Goal: Task Accomplishment & Management: Use online tool/utility

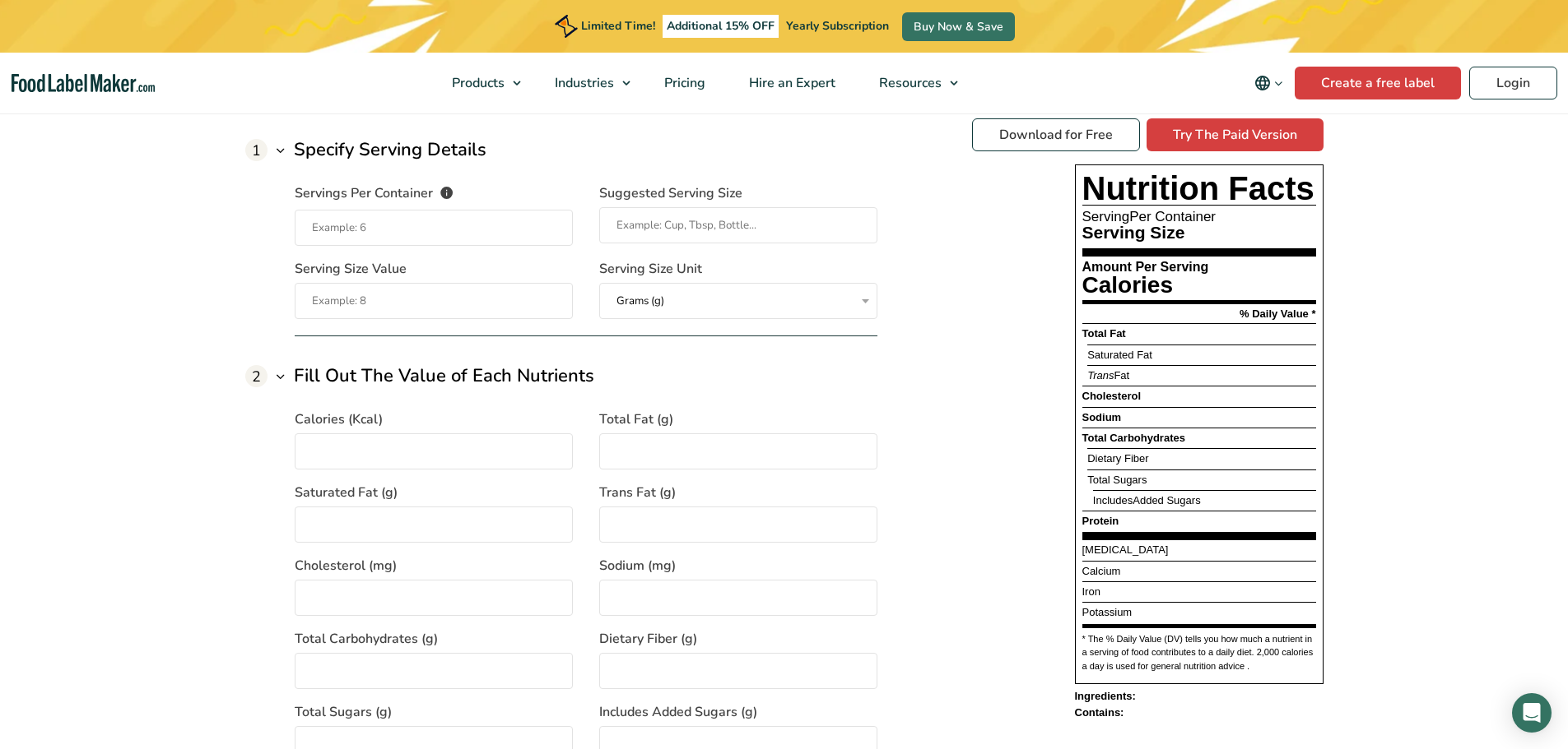
scroll to position [1316, 0]
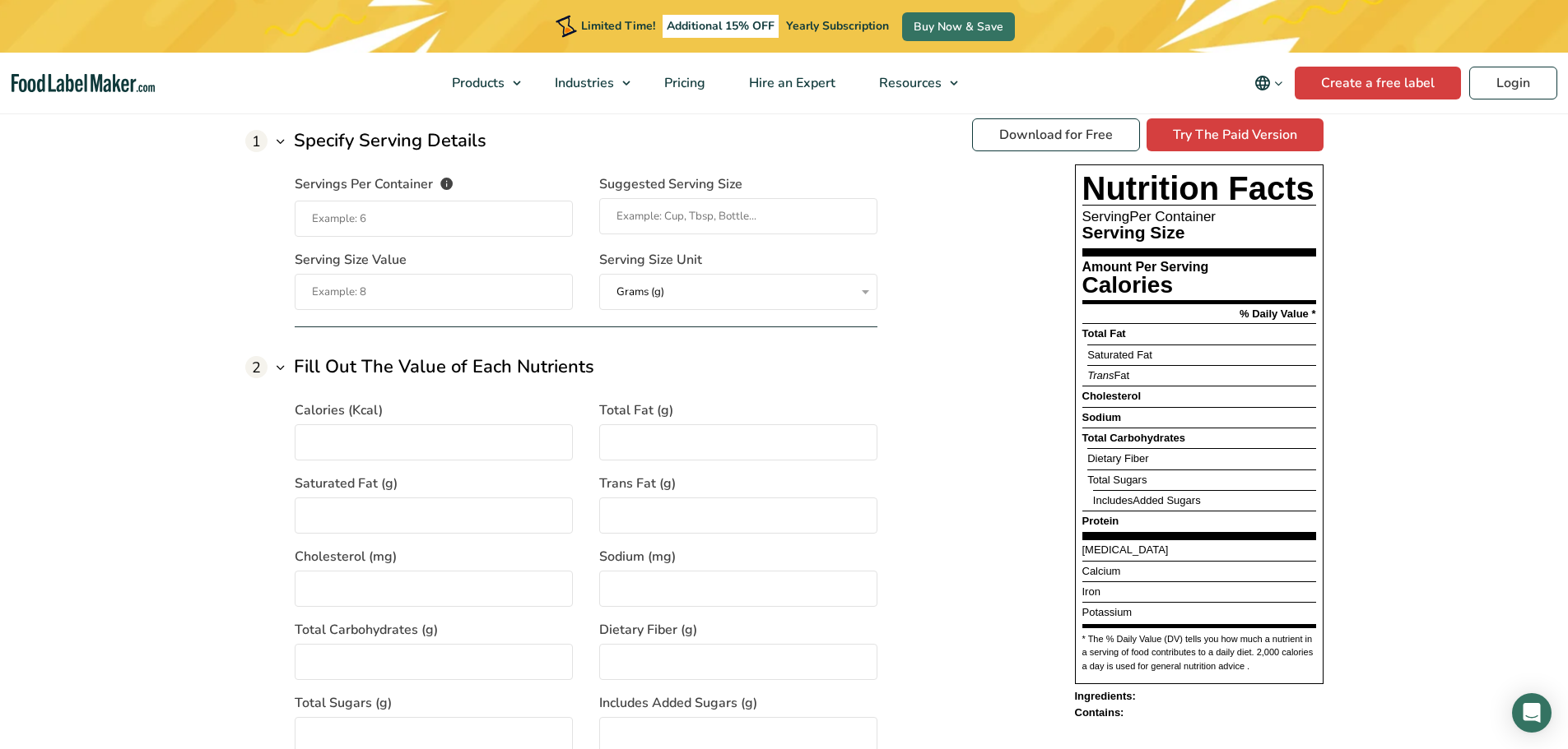
click at [478, 225] on input "Servings Per Container The number of servings that each package of your product…" at bounding box center [434, 218] width 278 height 36
type input "1"
click at [792, 231] on input "Suggested Serving Size" at bounding box center [738, 216] width 278 height 36
type input "Tray"
click at [445, 286] on input "Serving Size Value" at bounding box center [434, 292] width 278 height 36
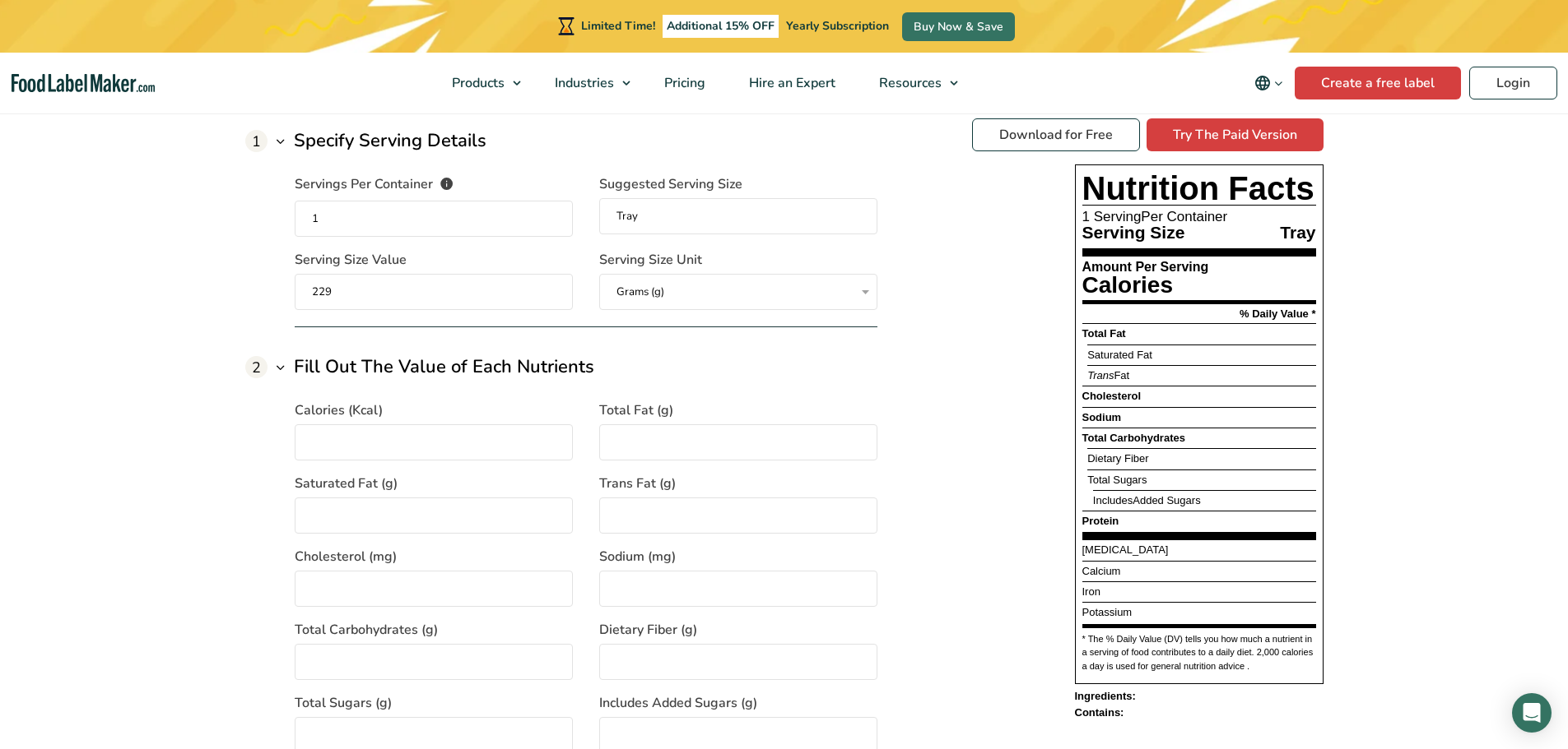
type input "229"
click at [399, 437] on input "Calories (Kcal)" at bounding box center [434, 442] width 278 height 36
type input "200"
type input "19"
type input "3"
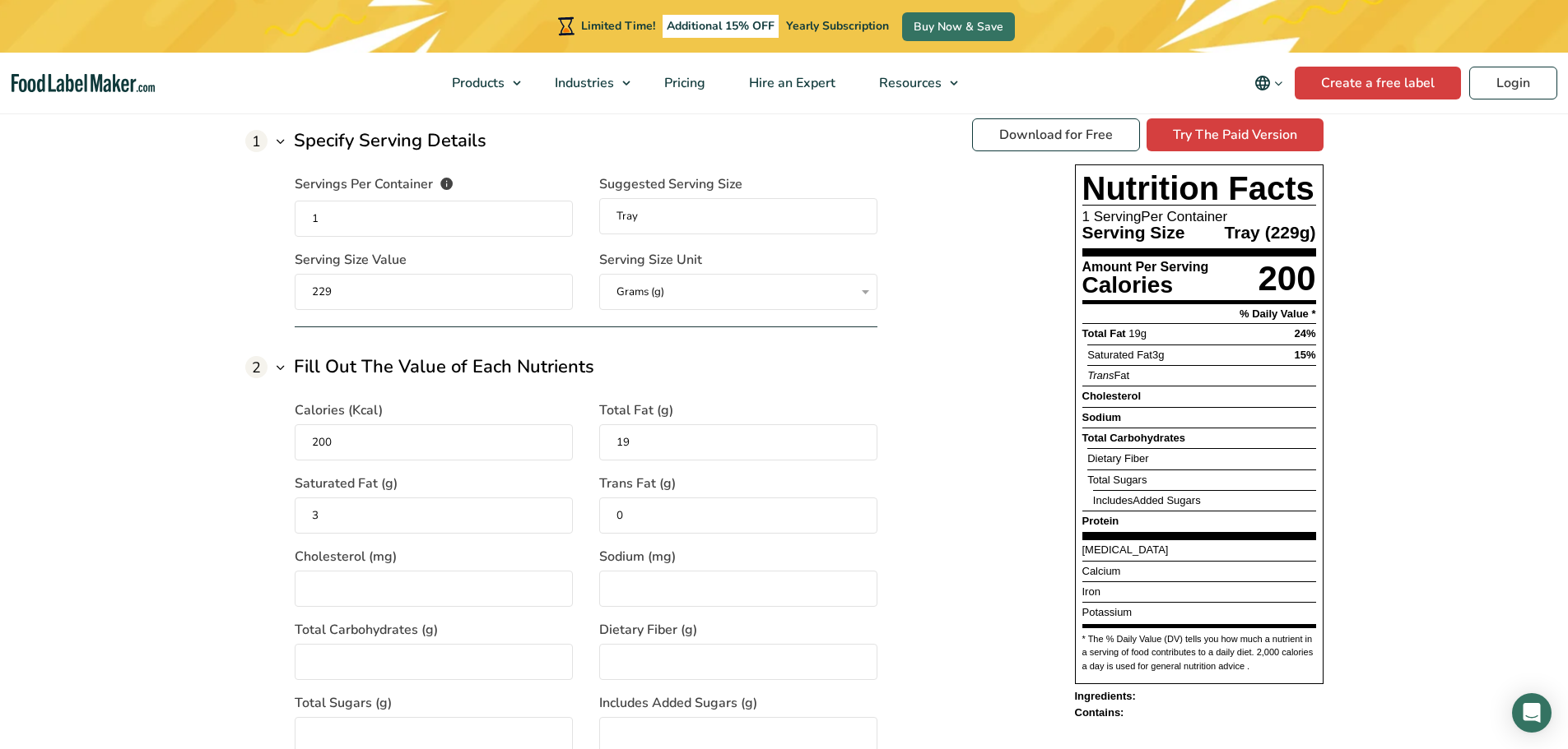
type input "0"
type input "15"
type input "430"
type input "9"
type input "3"
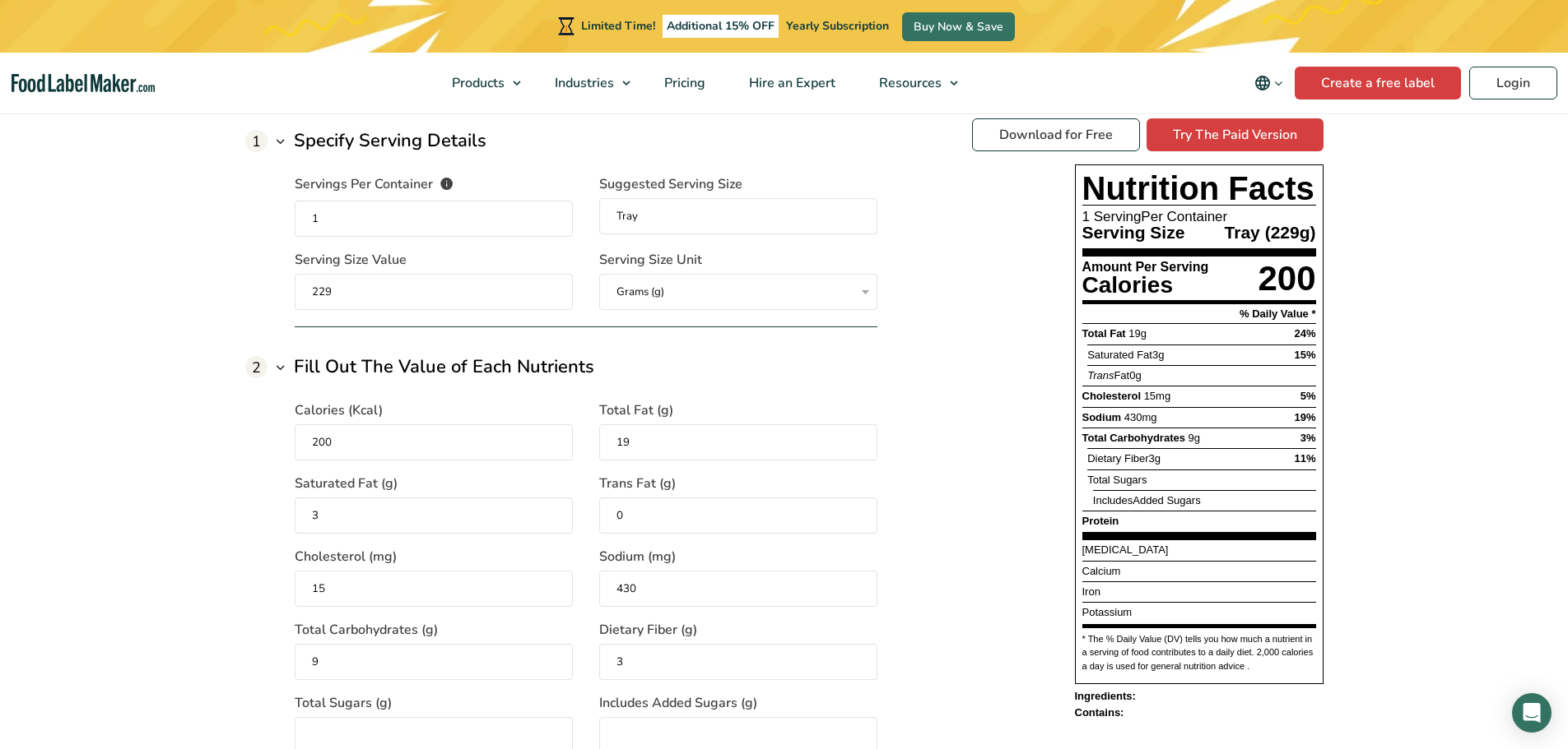
scroll to position [1320, 0]
type input "6"
type input "1"
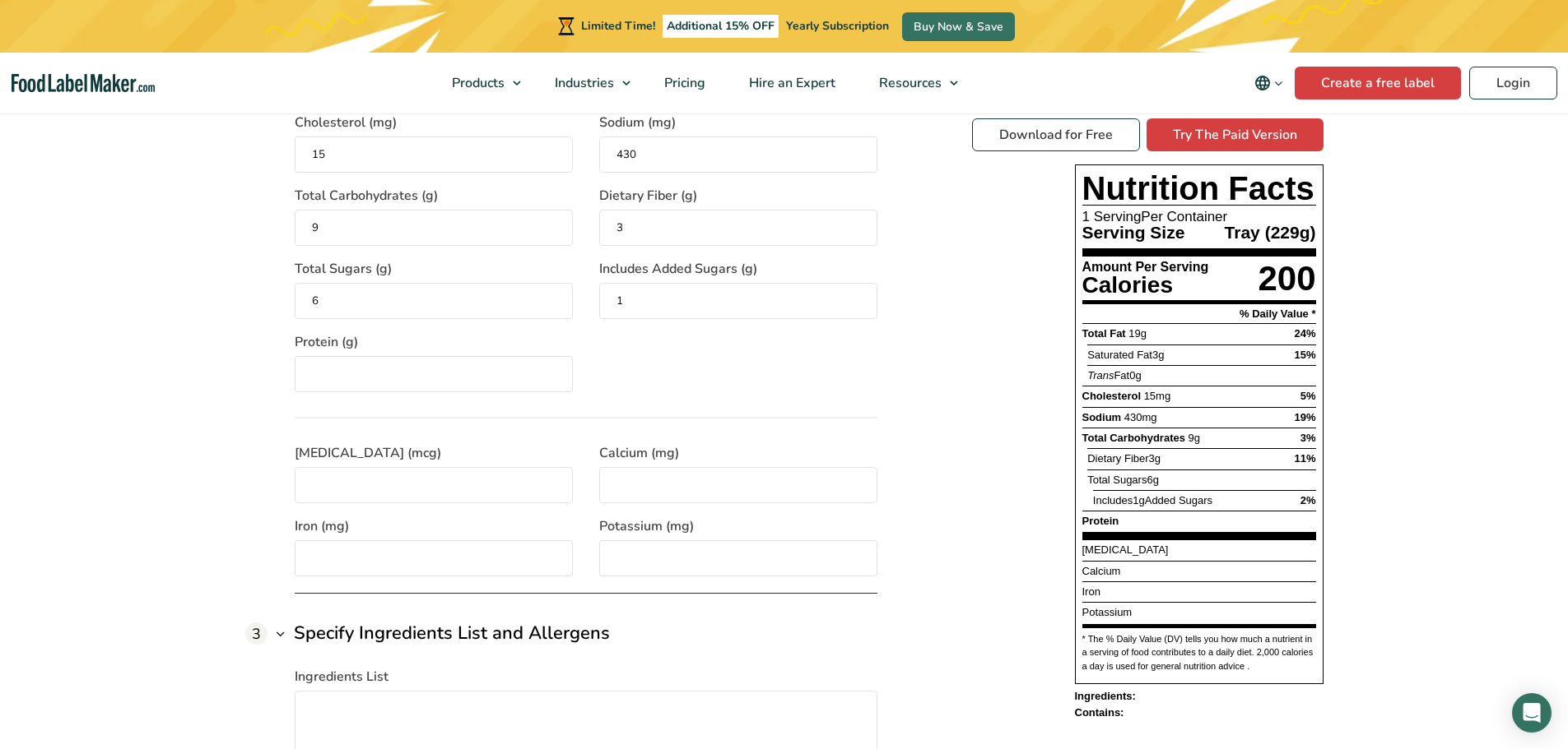
click at [326, 345] on span "Protein (g)" at bounding box center [327, 343] width 63 height 20
click at [326, 356] on input "Protein (g)" at bounding box center [434, 374] width 278 height 36
click at [350, 342] on span "Protein (g)" at bounding box center [327, 343] width 63 height 20
click at [350, 356] on input "Protein (g)" at bounding box center [434, 374] width 278 height 36
click at [454, 477] on input "[MEDICAL_DATA] (mcg)" at bounding box center [434, 486] width 278 height 36
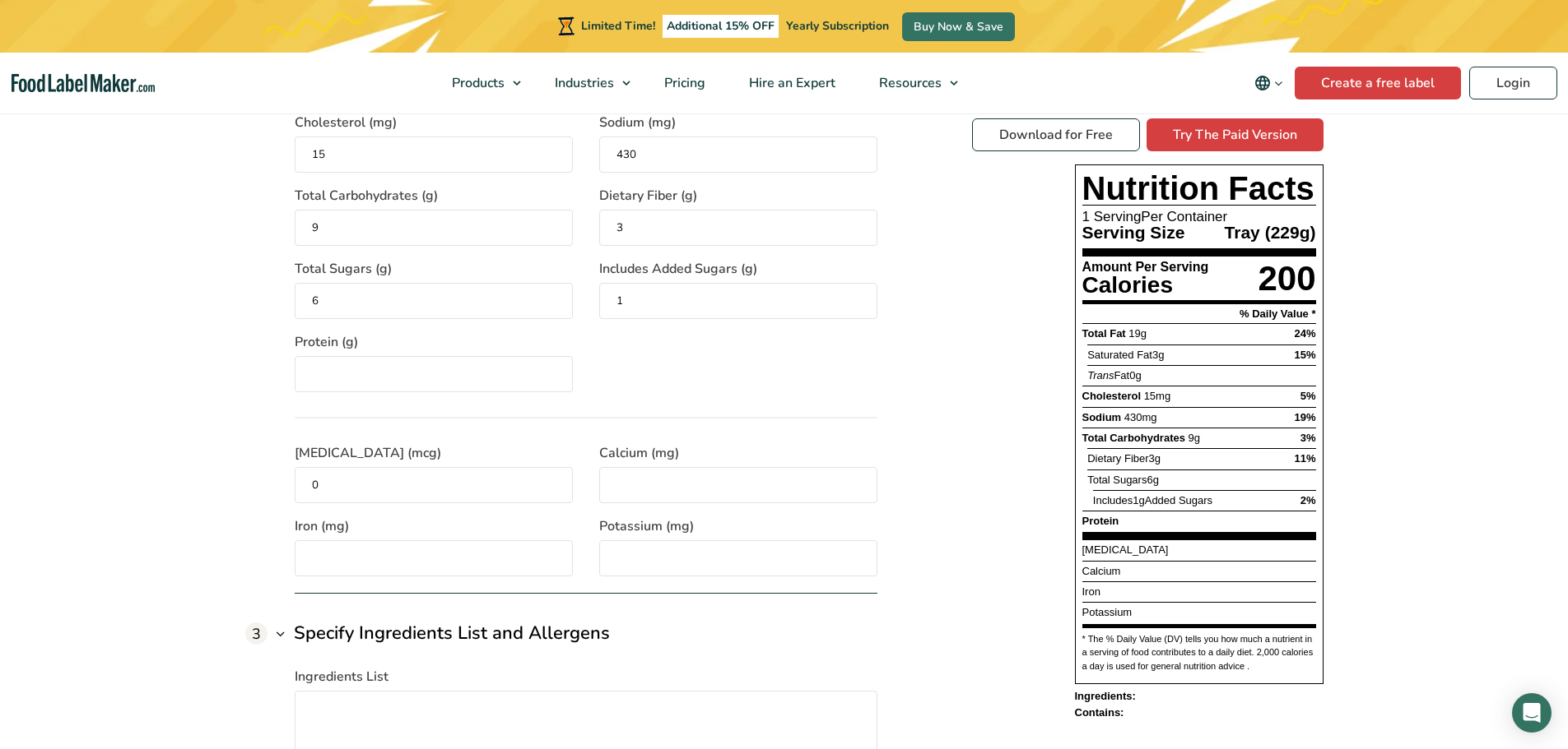
type input "0"
click at [650, 489] on input "600" at bounding box center [738, 486] width 278 height 36
type input "60"
type input "1"
type input "600"
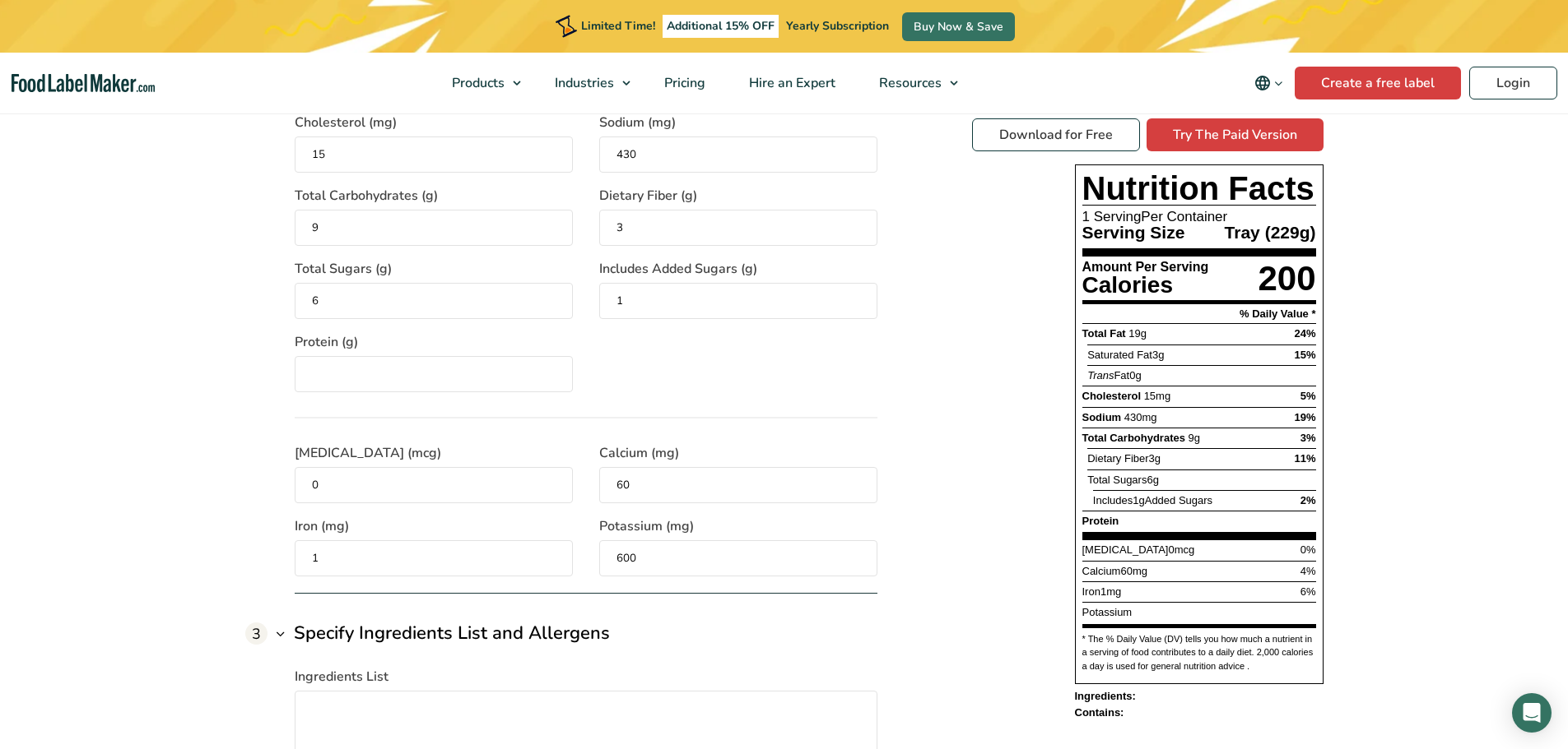
click at [990, 468] on div "Download for Free Try The Paid Version Nutrition Facts 1 Serving Per Container …" at bounding box center [1147, 420] width 352 height 602
click at [419, 379] on input "Protein (g)" at bounding box center [434, 374] width 278 height 36
type input "2"
click at [947, 284] on div "1 Specify Serving Details Servings Per Container The number of servings that ea…" at bounding box center [784, 363] width 1078 height 1395
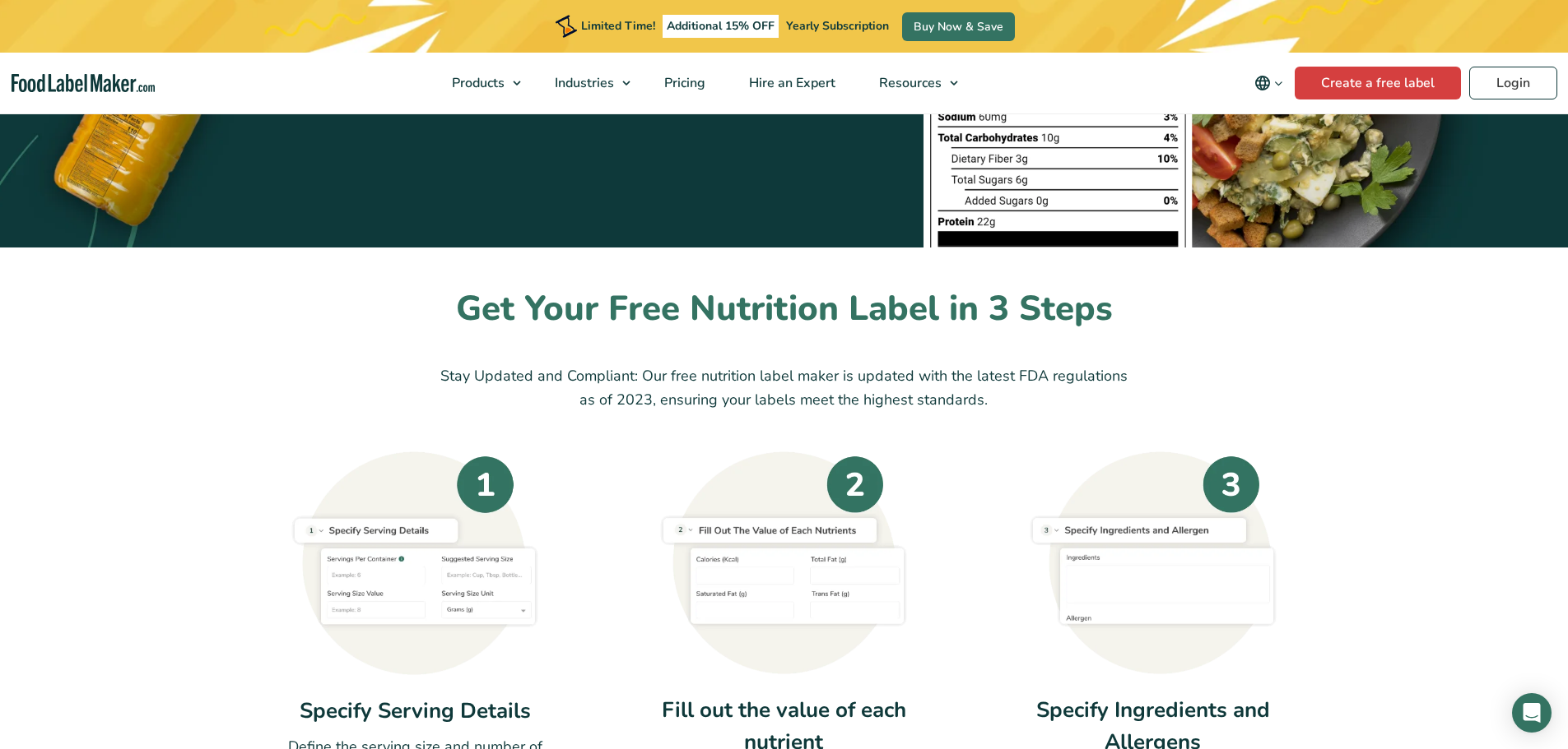
scroll to position [270, 0]
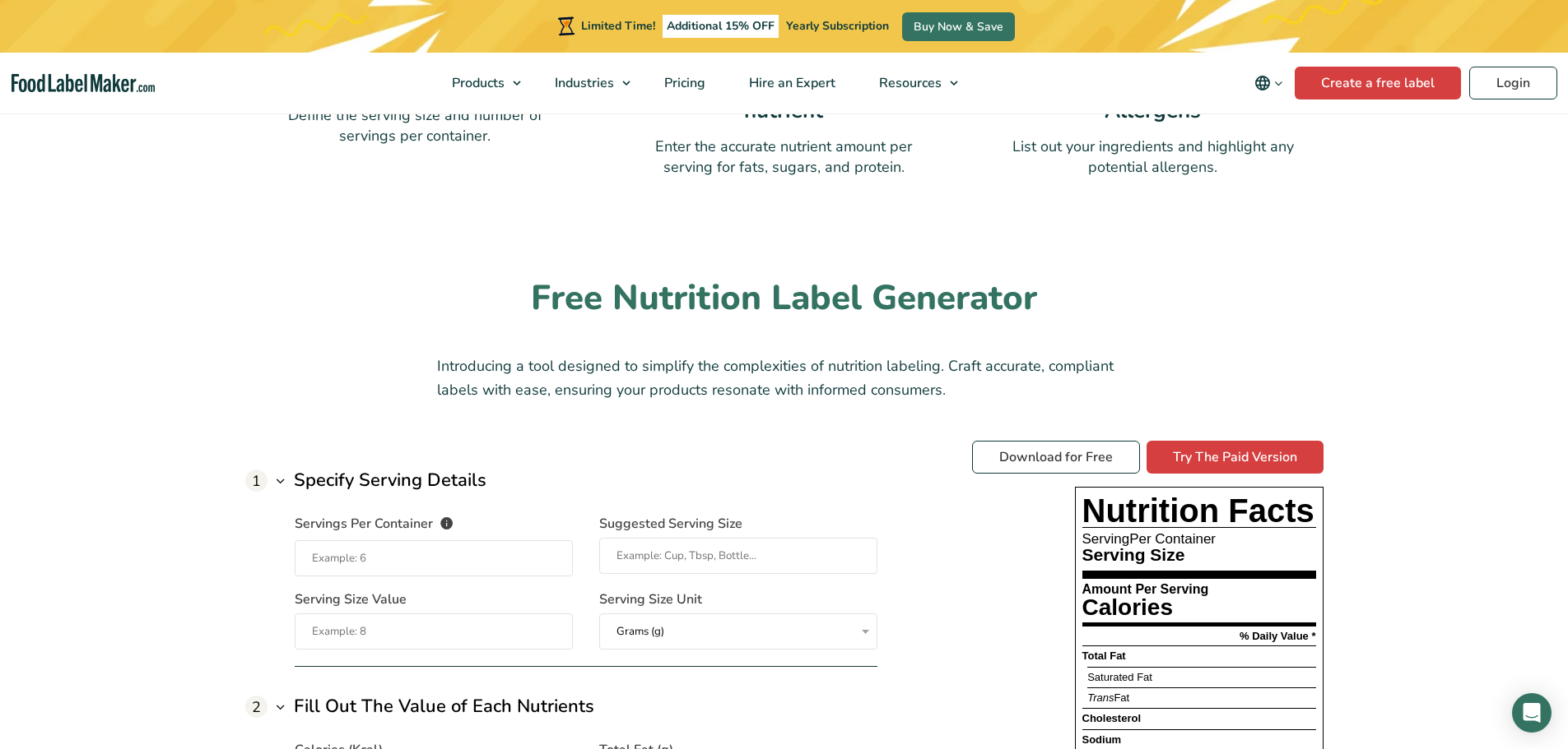
scroll to position [1092, 0]
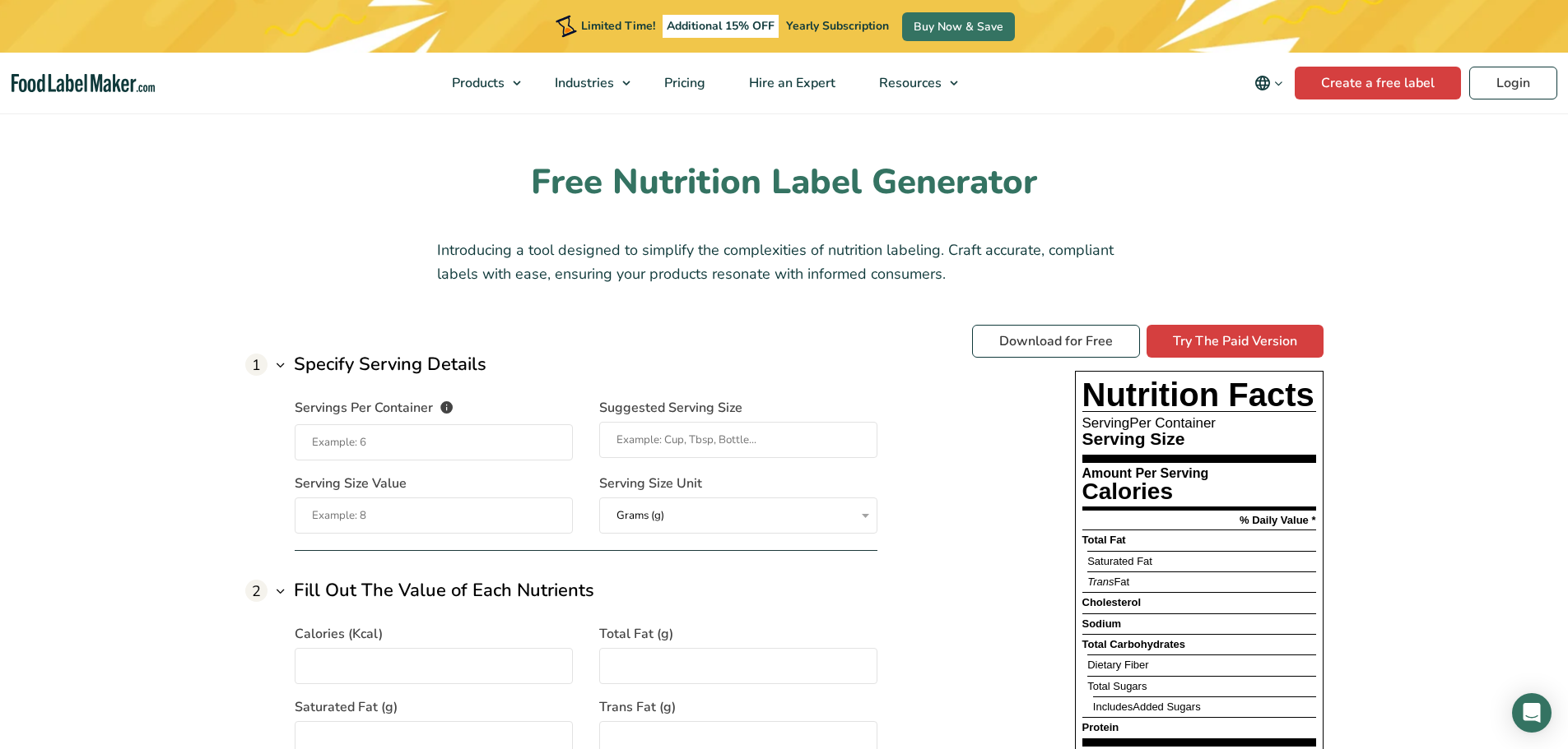
click at [541, 443] on input "Servings Per Container The number of servings that each package of your product…" at bounding box center [434, 442] width 278 height 36
type input "2"
click at [669, 436] on input "Suggested Serving Size" at bounding box center [738, 440] width 278 height 36
type input "1 Bun"
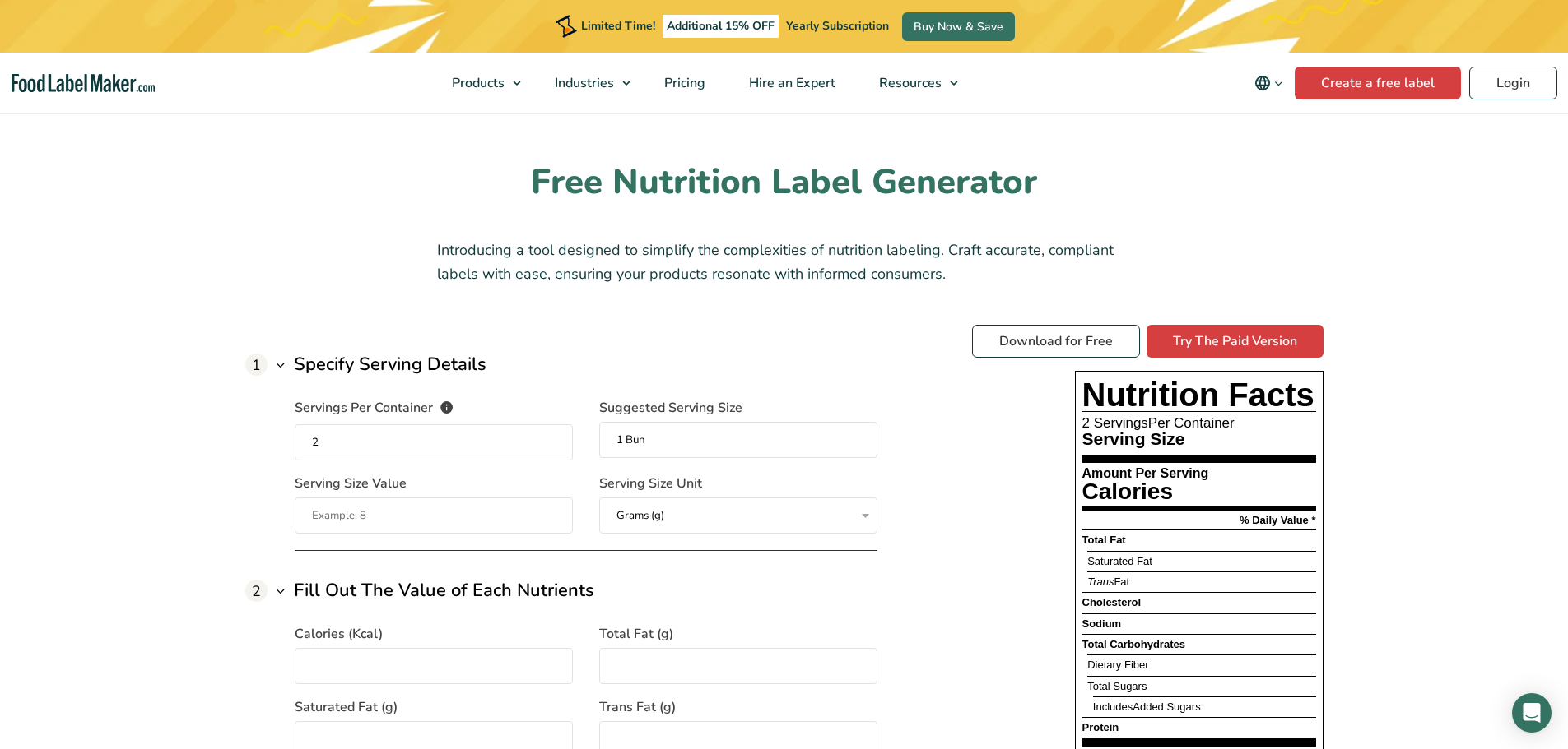
click at [430, 504] on input "Serving Size Value" at bounding box center [434, 515] width 278 height 36
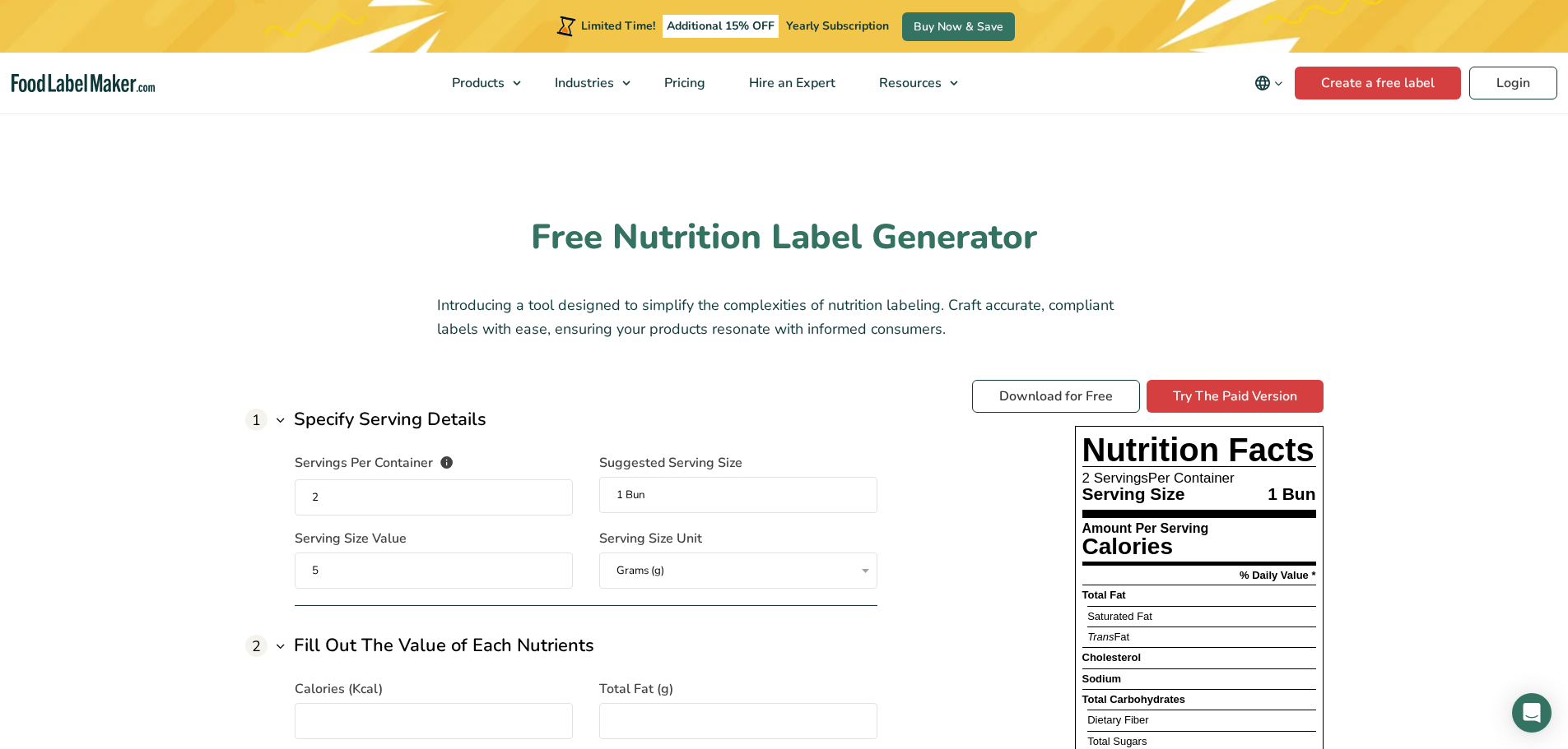
scroll to position [1010, 0]
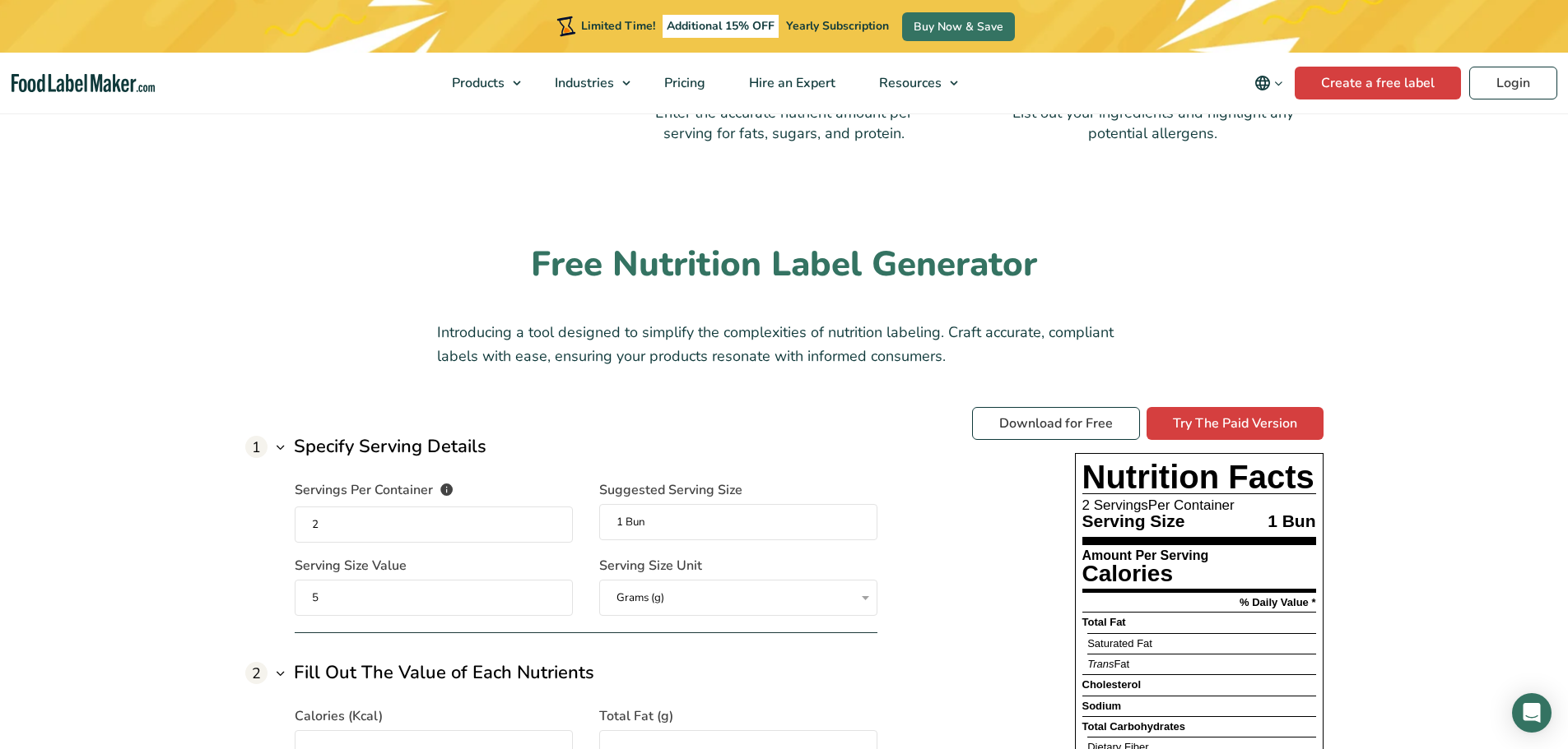
click at [324, 600] on input "5" at bounding box center [434, 598] width 278 height 36
type input "56"
click at [986, 586] on div "Download for Free Try The Paid Version Nutrition Facts 2 Servings Per Container…" at bounding box center [1147, 709] width 352 height 602
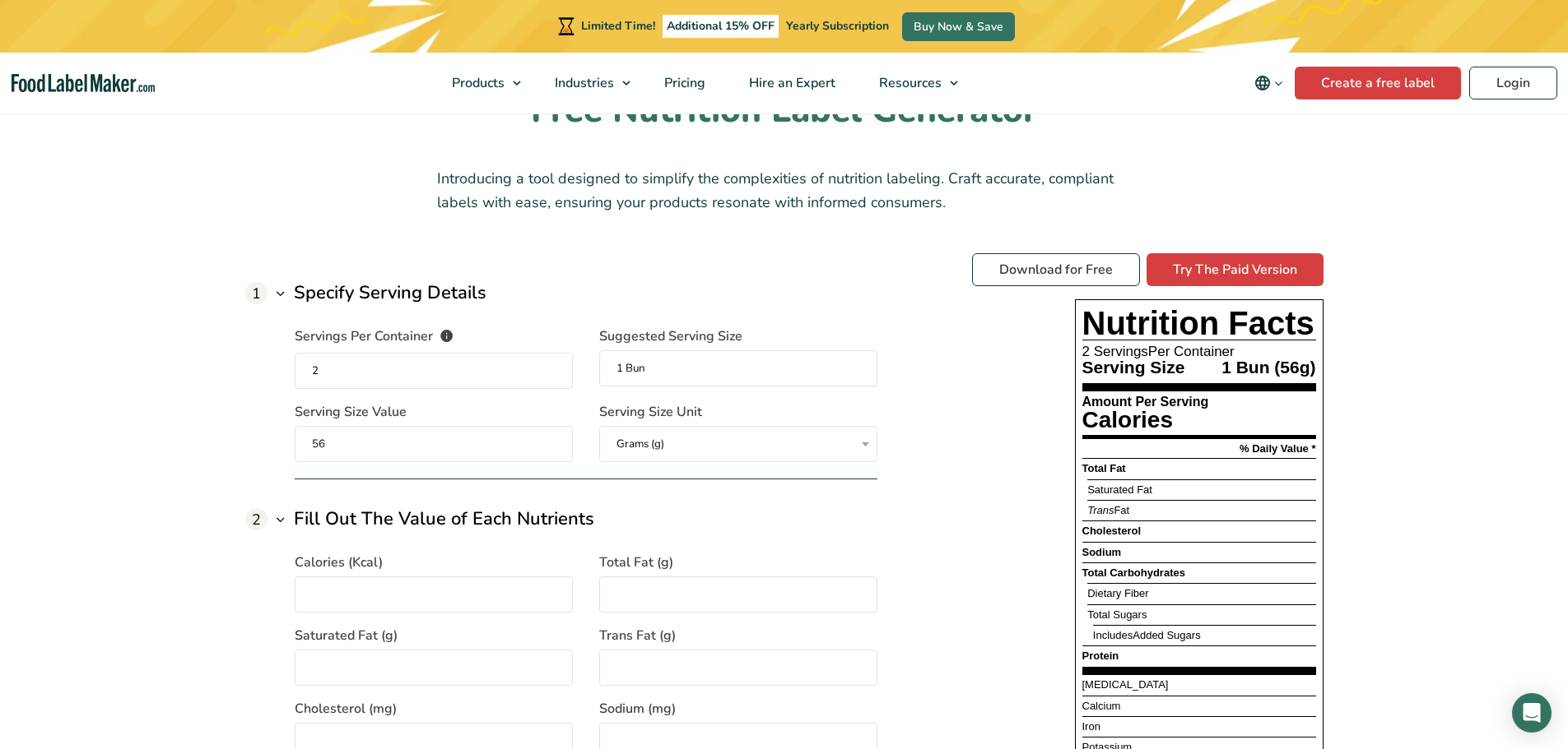
scroll to position [1174, 0]
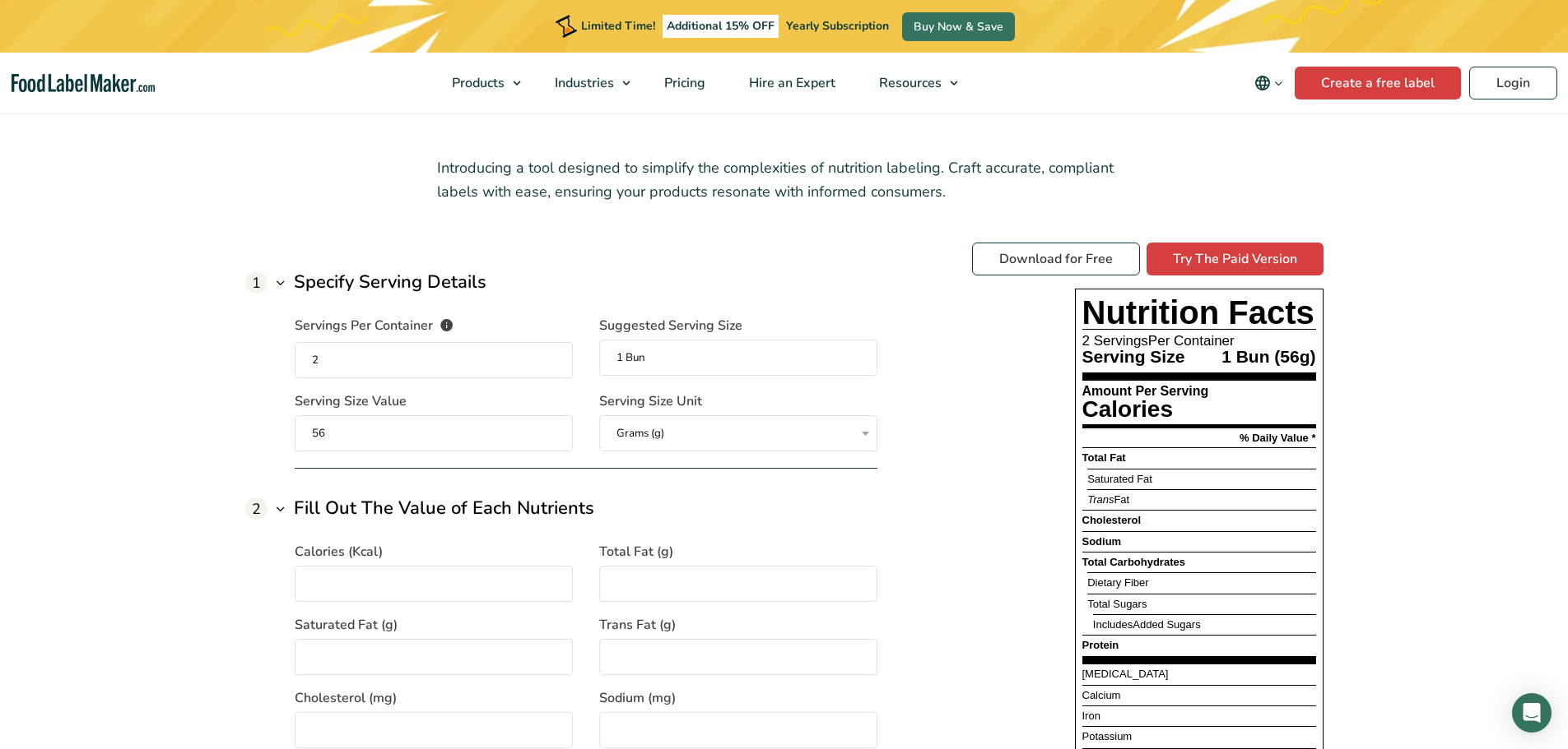
click at [405, 577] on input "Calories (Kcal)" at bounding box center [434, 584] width 278 height 36
click at [348, 574] on input "Calories (Kcal)" at bounding box center [434, 584] width 278 height 36
paste input "220"
type input "220"
click at [871, 423] on select "Grams (g) Milliliters (mL)" at bounding box center [738, 433] width 278 height 36
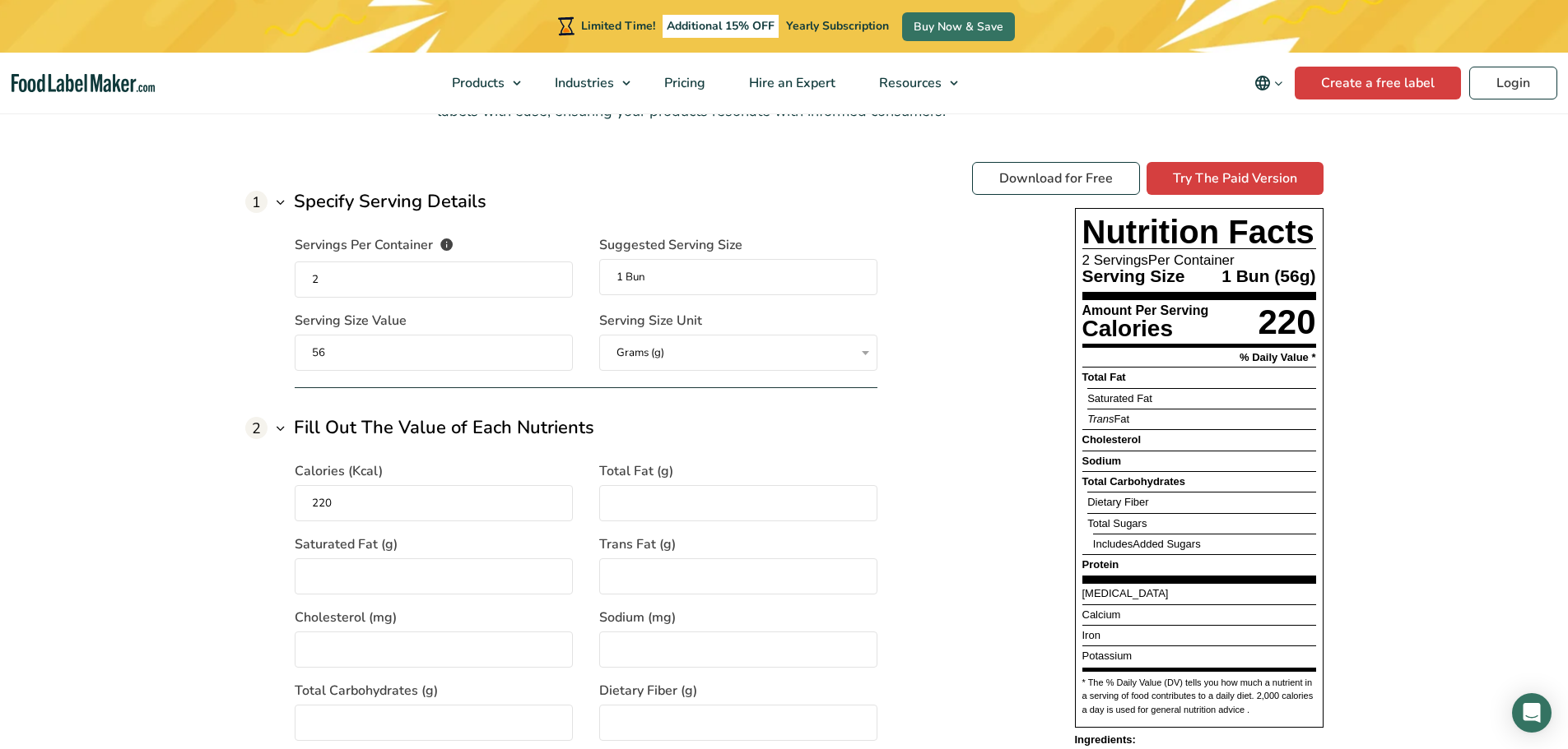
scroll to position [1339, 0]
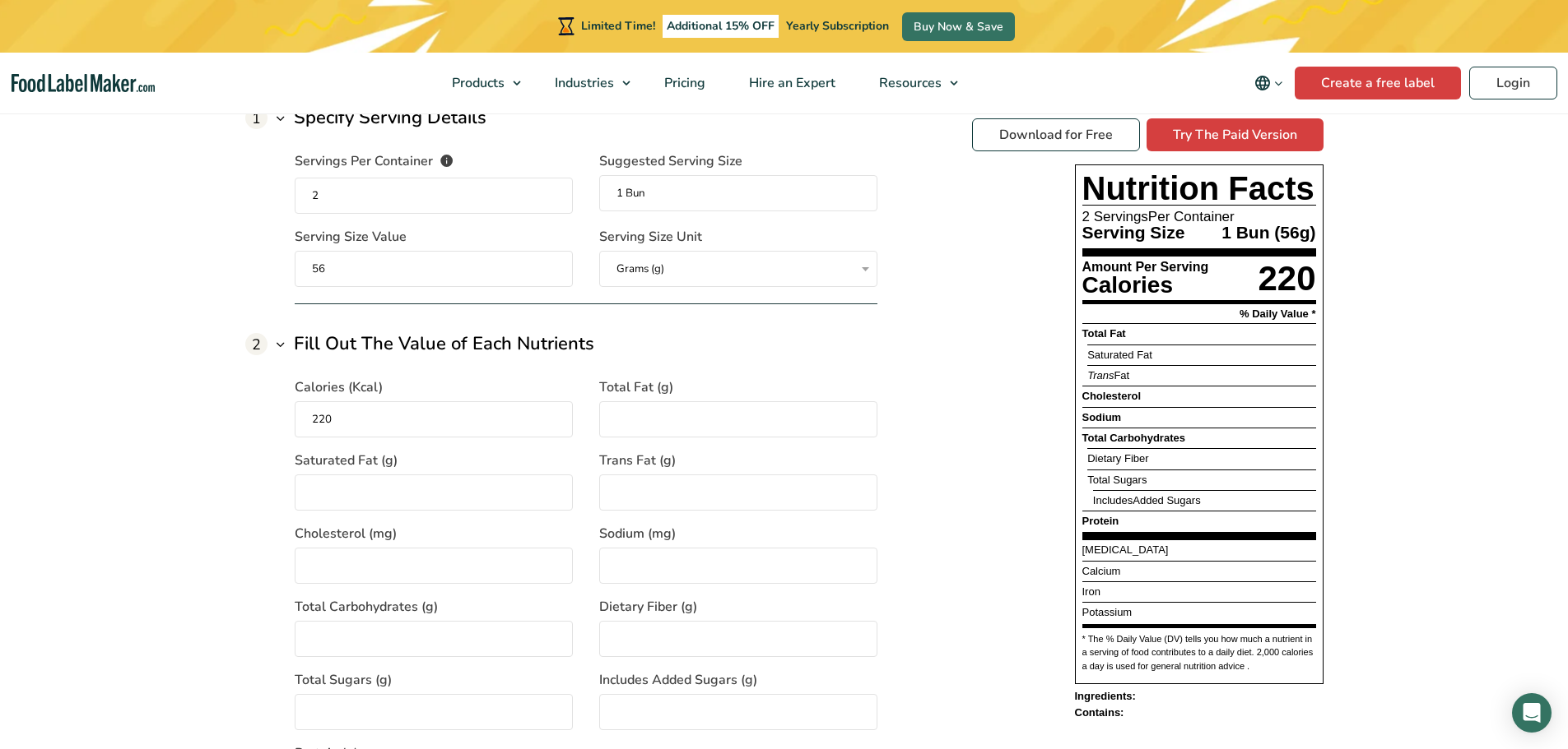
click at [650, 416] on input "Total Fat (g)" at bounding box center [738, 419] width 278 height 36
type input "7"
type input "2"
type input "0"
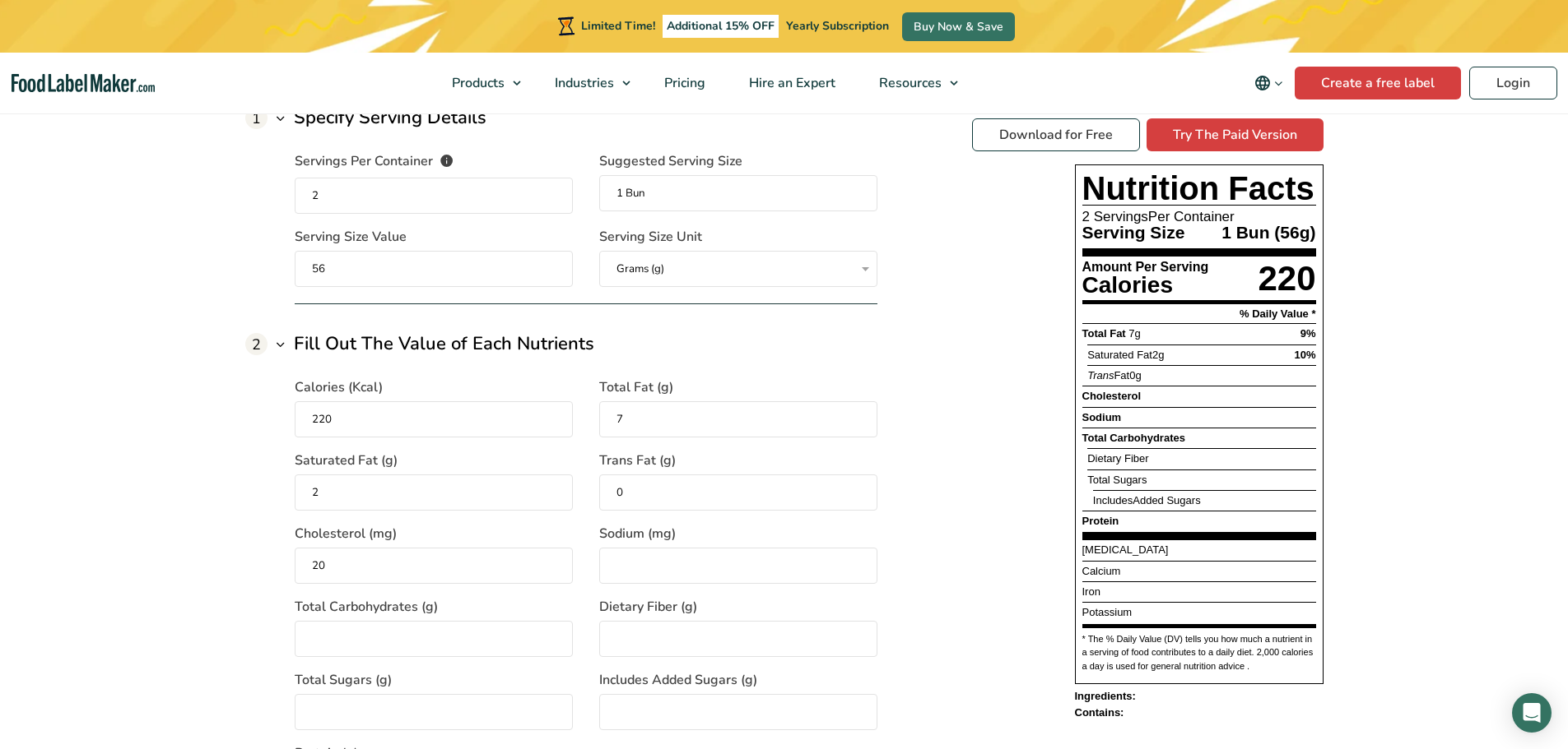
type input "20"
type input "410"
type input "29"
type input "1"
type input "6"
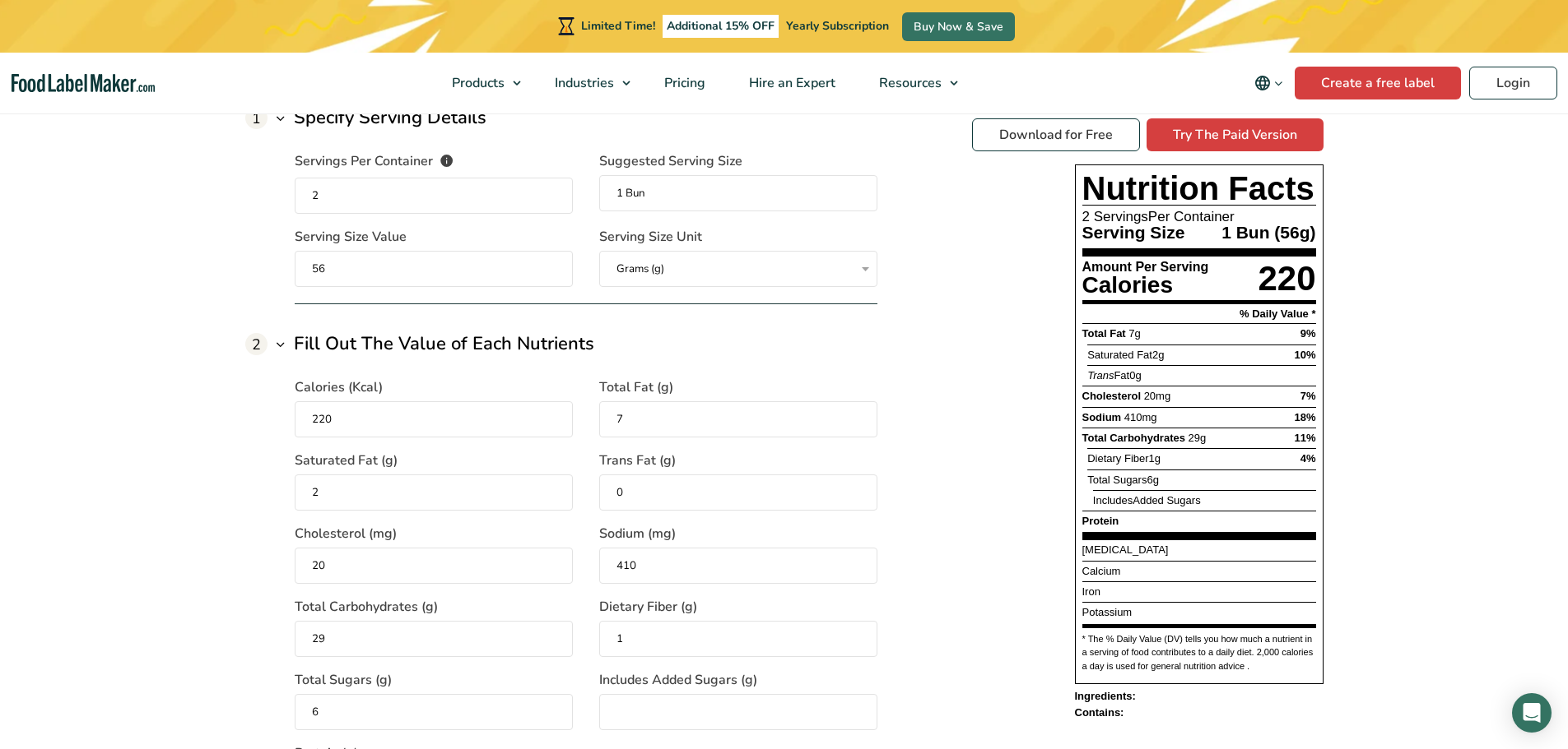
scroll to position [1751, 0]
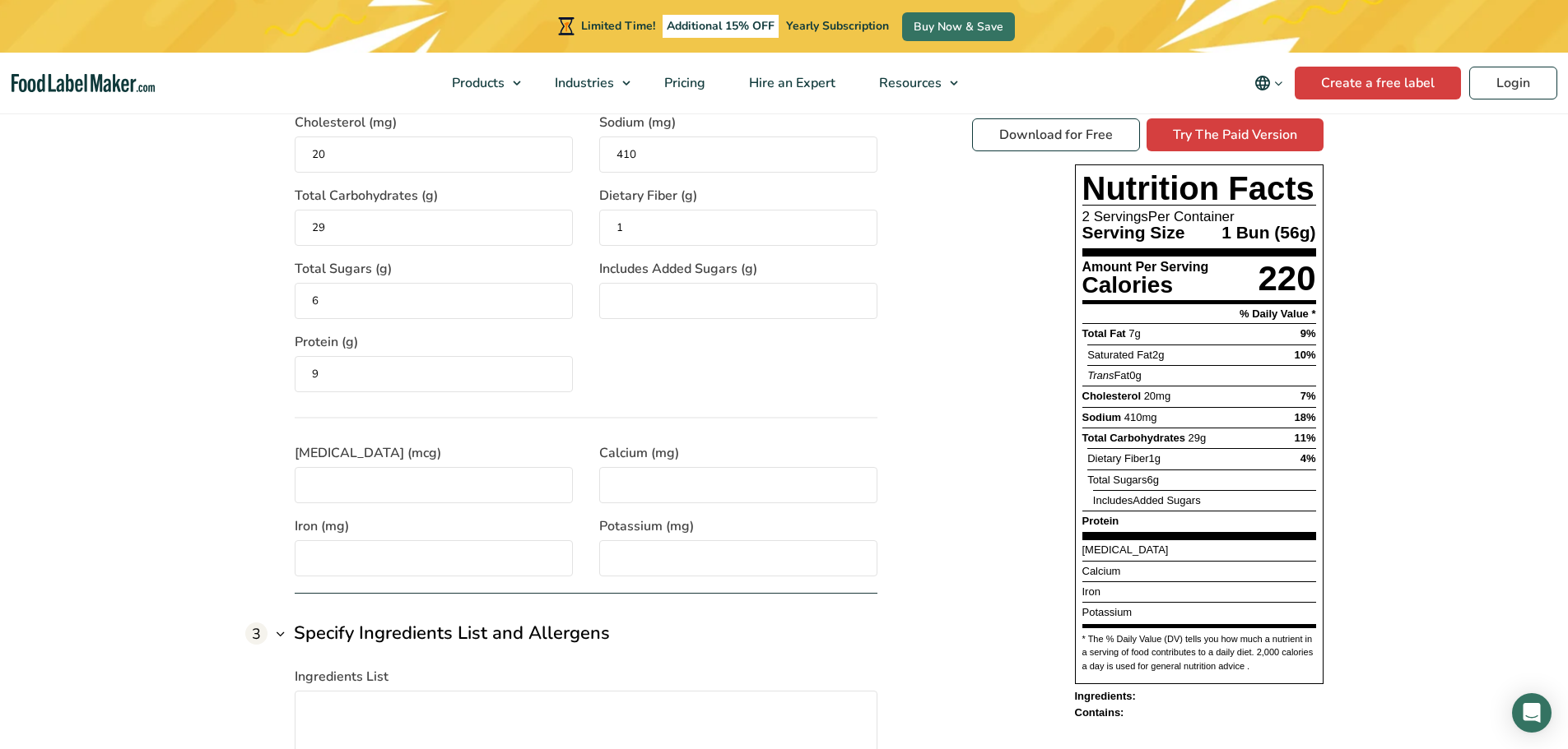
type input "9"
type input "0"
type input "15"
type input "2"
type input "100"
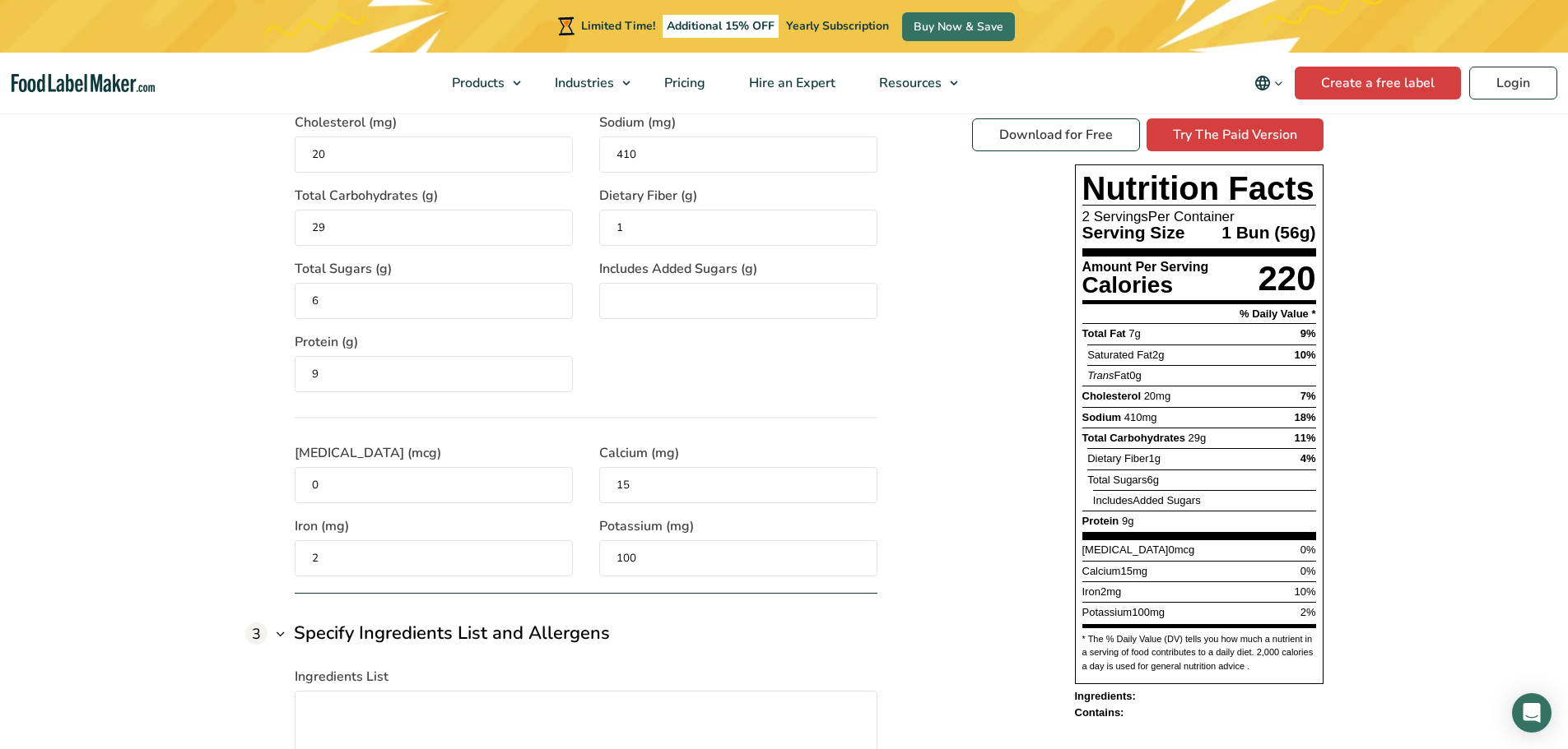
click at [924, 408] on div "1 Specify Serving Details Servings Per Container The number of servings that ea…" at bounding box center [784, 363] width 1078 height 1395
click at [1041, 358] on div "Download for Free Try The Paid Version Nutrition Facts 2 Servings Per Container…" at bounding box center [1147, 420] width 352 height 602
click at [977, 481] on div "Download for Free Try The Paid Version Nutrition Facts 2 Servings Per Container…" at bounding box center [1147, 420] width 352 height 602
